Goal: Information Seeking & Learning: Learn about a topic

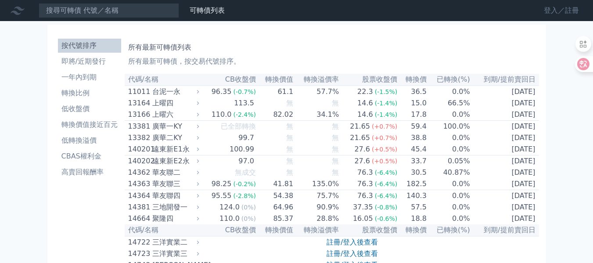
click at [554, 14] on link "登入／註冊" at bounding box center [561, 11] width 49 height 14
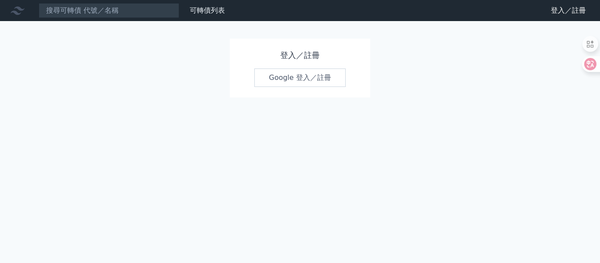
click at [298, 81] on link "Google 登入／註冊" at bounding box center [299, 78] width 91 height 18
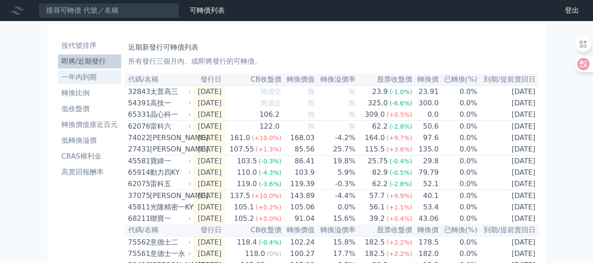
click at [92, 80] on li "一年內到期" at bounding box center [89, 77] width 63 height 11
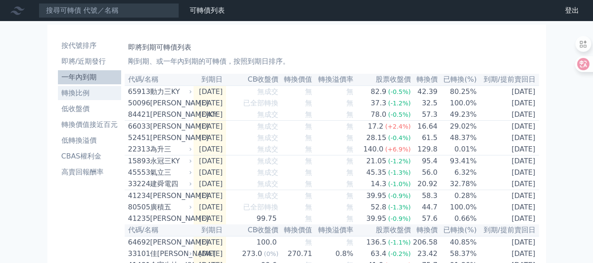
click at [84, 97] on li "轉換比例" at bounding box center [89, 93] width 63 height 11
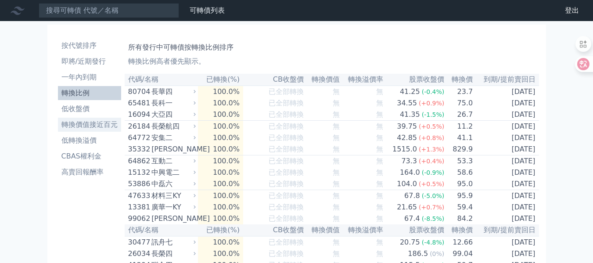
click at [99, 126] on li "轉換價值接近百元" at bounding box center [89, 124] width 63 height 11
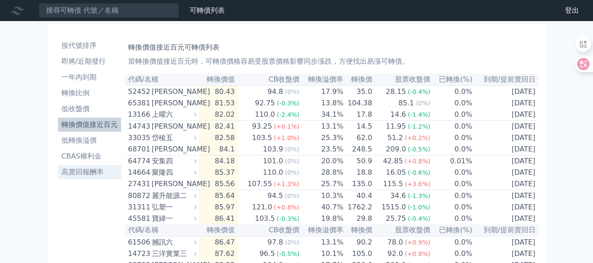
click at [83, 174] on li "高賣回報酬率" at bounding box center [89, 172] width 63 height 11
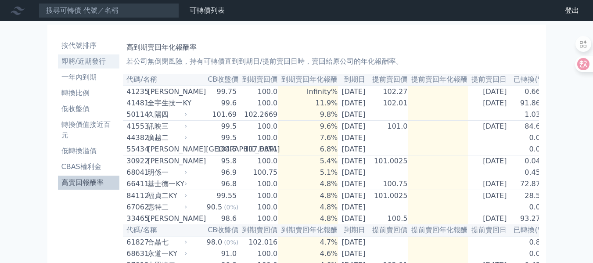
click at [83, 62] on li "即將/近期發行" at bounding box center [89, 61] width 62 height 11
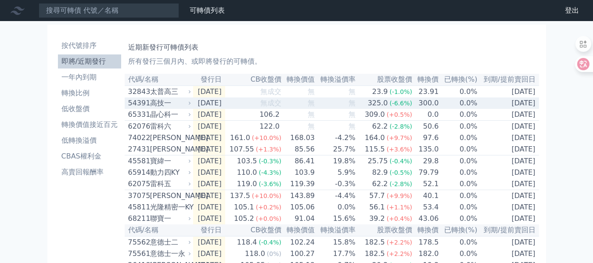
click at [152, 105] on div "高技一" at bounding box center [170, 103] width 40 height 11
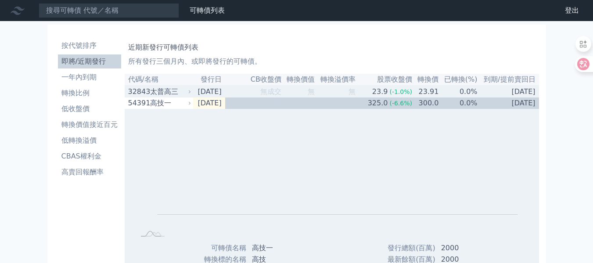
click at [164, 96] on div "太普高三" at bounding box center [170, 92] width 40 height 11
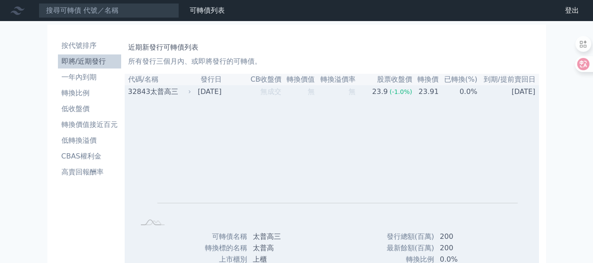
click at [161, 94] on div "太普高三" at bounding box center [170, 92] width 40 height 11
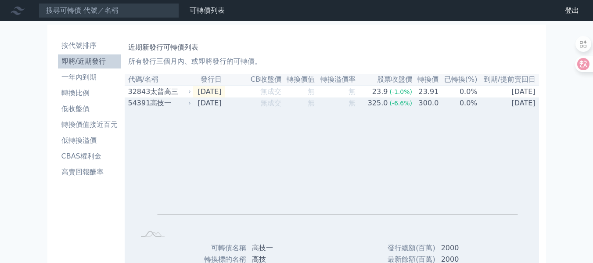
click at [155, 108] on div "高技一" at bounding box center [170, 103] width 40 height 11
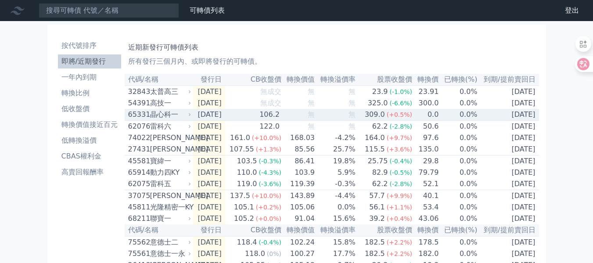
click at [168, 119] on div "晶心科一" at bounding box center [170, 114] width 40 height 11
